Goal: Information Seeking & Learning: Learn about a topic

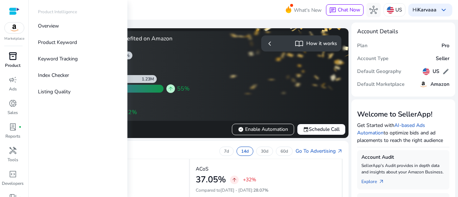
click at [15, 63] on p "Product" at bounding box center [12, 65] width 15 height 6
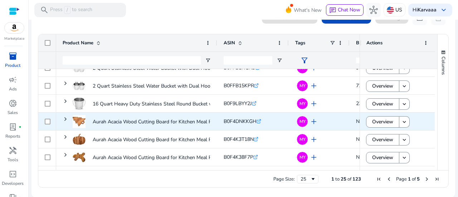
scroll to position [133, 0]
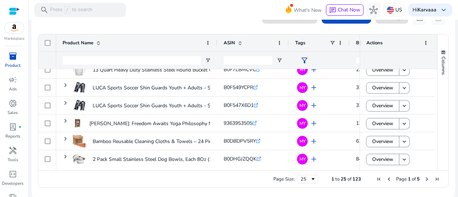
click at [424, 180] on span "Next Page" at bounding box center [427, 179] width 6 height 6
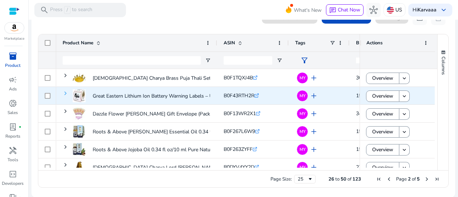
click at [65, 94] on span at bounding box center [66, 93] width 6 height 6
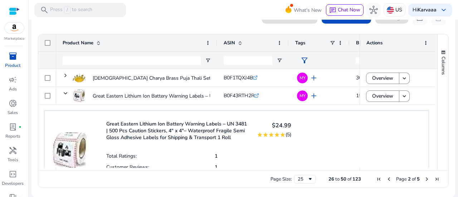
click at [349, 130] on div "Great Eastern Lithium Ion Battery Warning Labels – UN 3481 | 500 Pcs Caution St…" at bounding box center [236, 162] width 385 height 104
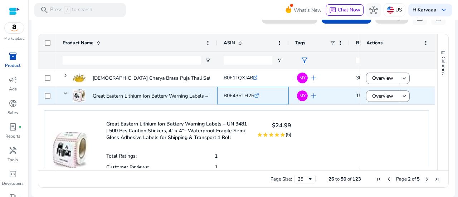
click at [259, 95] on icon ".st0{fill:#2c8af8}" at bounding box center [256, 95] width 5 height 5
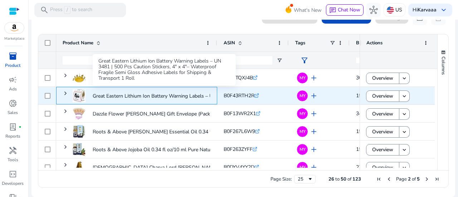
click at [172, 94] on p "Great Eastern Lithium Ion Battery Warning Labels – UN 3481 |..." at bounding box center [164, 96] width 143 height 15
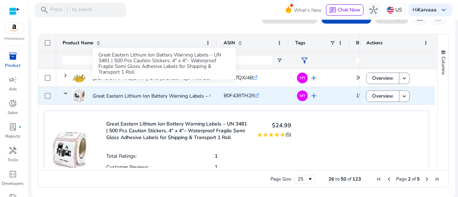
click at [172, 94] on p "Great Eastern Lithium Ion Battery Warning Labels – UN 3481 |..." at bounding box center [164, 96] width 143 height 15
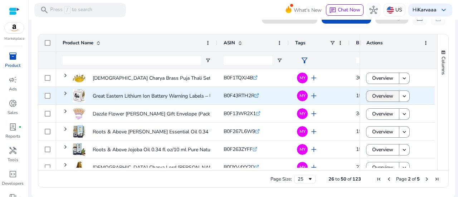
click at [384, 98] on span "Overview" at bounding box center [382, 96] width 21 height 15
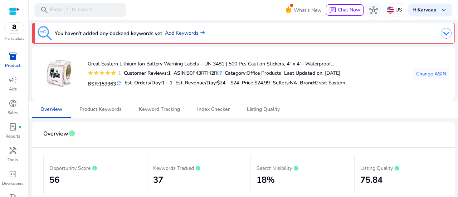
click at [182, 34] on link "Add Keywords" at bounding box center [185, 33] width 40 height 8
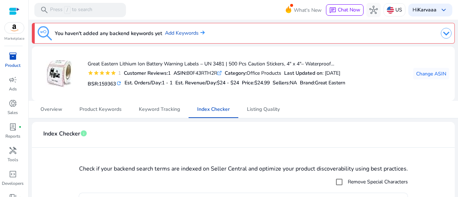
scroll to position [74, 0]
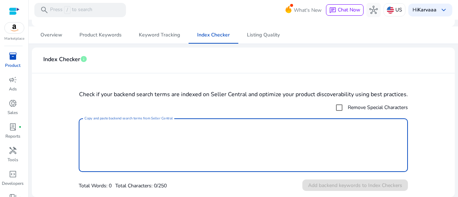
click at [132, 125] on textarea "Copy and paste backend search terms from Seller Central" at bounding box center [242, 145] width 317 height 46
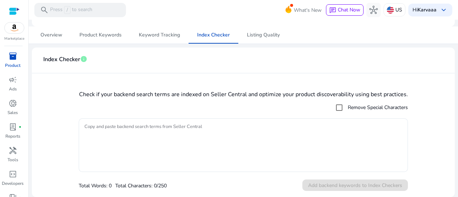
click at [242, 107] on mat-checkbox "Remove Special Characters" at bounding box center [243, 107] width 329 height 14
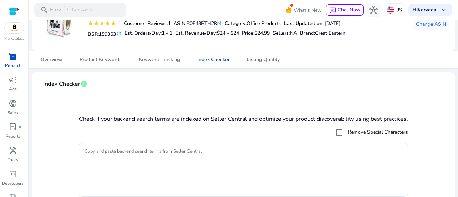
scroll to position [39, 0]
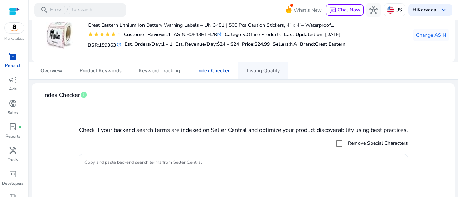
click at [268, 75] on span "Listing Quality" at bounding box center [263, 70] width 33 height 17
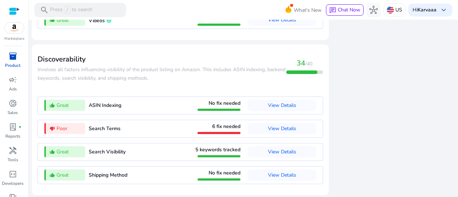
scroll to position [729, 0]
click at [279, 130] on span "View Details" at bounding box center [282, 128] width 28 height 7
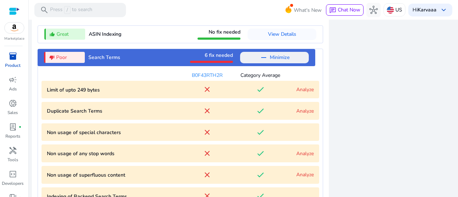
scroll to position [765, 0]
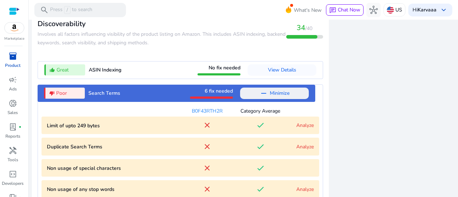
click at [290, 97] on span at bounding box center [274, 93] width 69 height 17
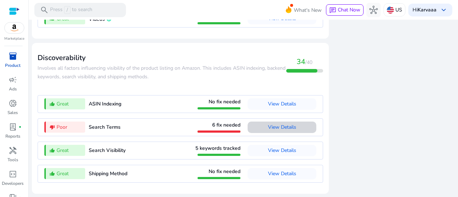
scroll to position [729, 0]
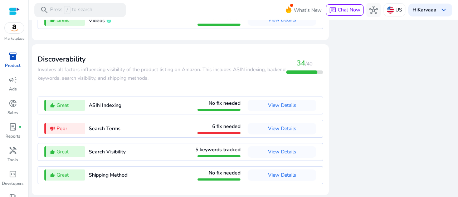
click at [271, 130] on span "View Details" at bounding box center [282, 128] width 28 height 7
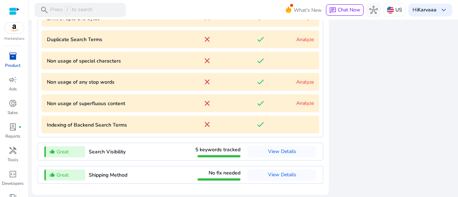
scroll to position [800, 0]
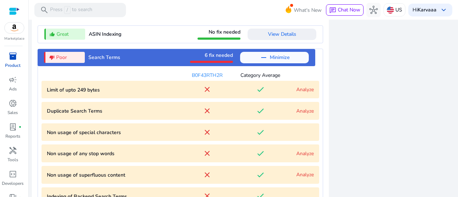
click at [277, 32] on span "View Details" at bounding box center [282, 34] width 28 height 7
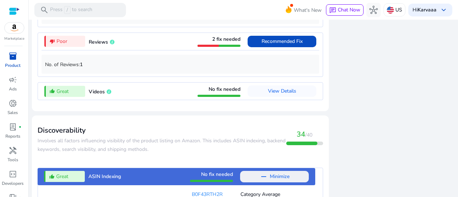
scroll to position [765, 0]
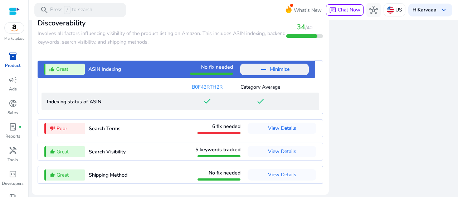
click at [303, 93] on ASIN "Indexing status of ASIN done done" at bounding box center [179, 102] width 277 height 18
click at [286, 68] on span "Minimize" at bounding box center [280, 69] width 20 height 11
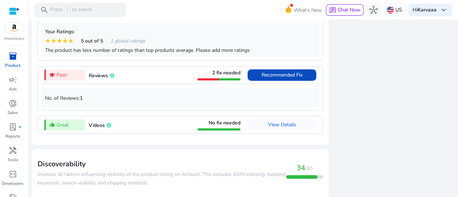
scroll to position [622, 0]
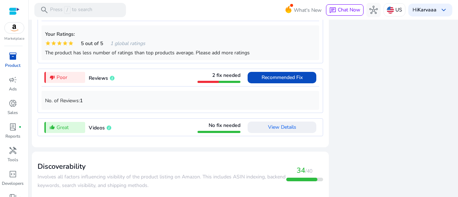
click at [284, 128] on span "View Details" at bounding box center [282, 127] width 28 height 7
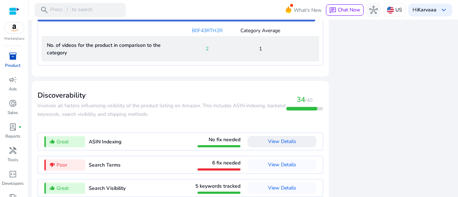
click at [284, 128] on mat-card "Discoverability ​​Involves all factors influencing visibility of the product li…" at bounding box center [180, 156] width 297 height 150
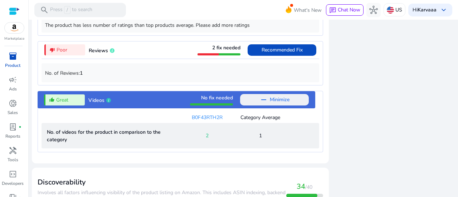
scroll to position [633, 0]
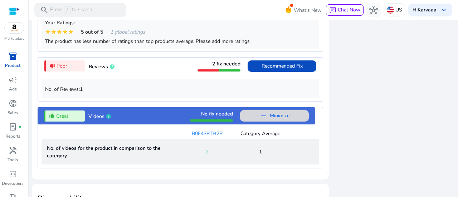
click at [282, 119] on span "Minimize" at bounding box center [280, 115] width 20 height 11
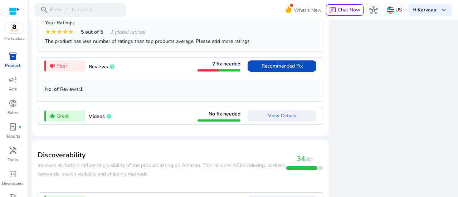
scroll to position [562, 0]
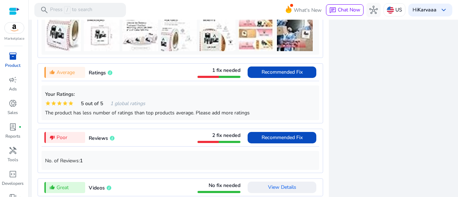
click at [349, 150] on div "close Our extension is available for your browser! See the Listing Quality scor…" at bounding box center [394, 39] width 122 height 654
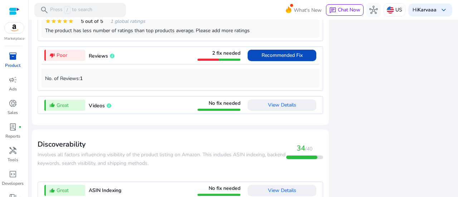
scroll to position [679, 0]
